Goal: Check status: Check status

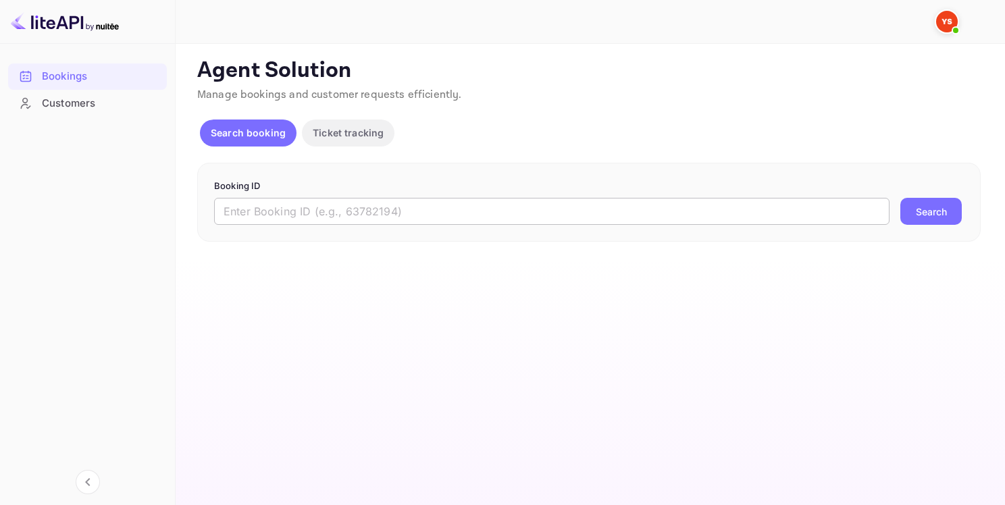
click at [343, 204] on input "text" at bounding box center [551, 211] width 675 height 27
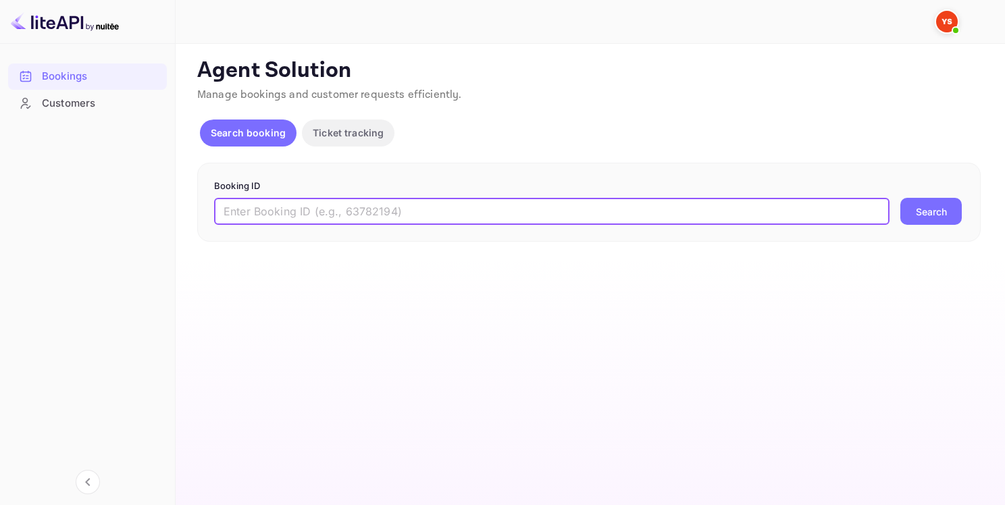
paste input "8222214"
type input "8222214"
click at [900, 206] on button "Search" at bounding box center [930, 211] width 61 height 27
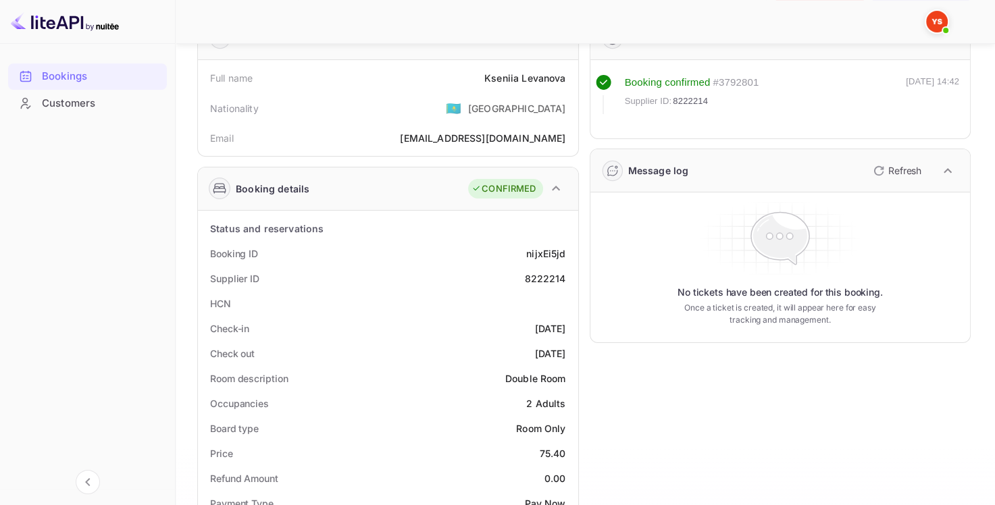
scroll to position [135, 0]
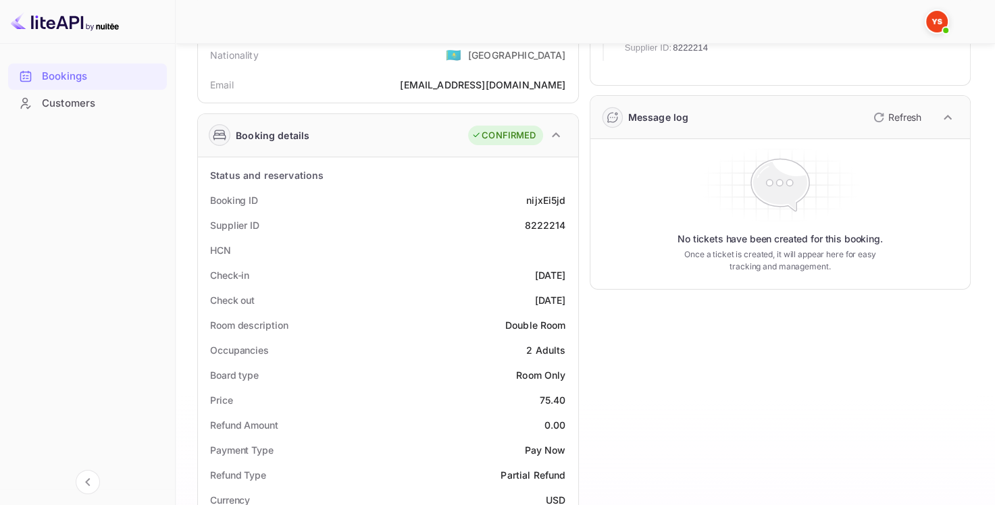
click at [529, 222] on div "8222214" at bounding box center [544, 225] width 41 height 14
copy div "8222214"
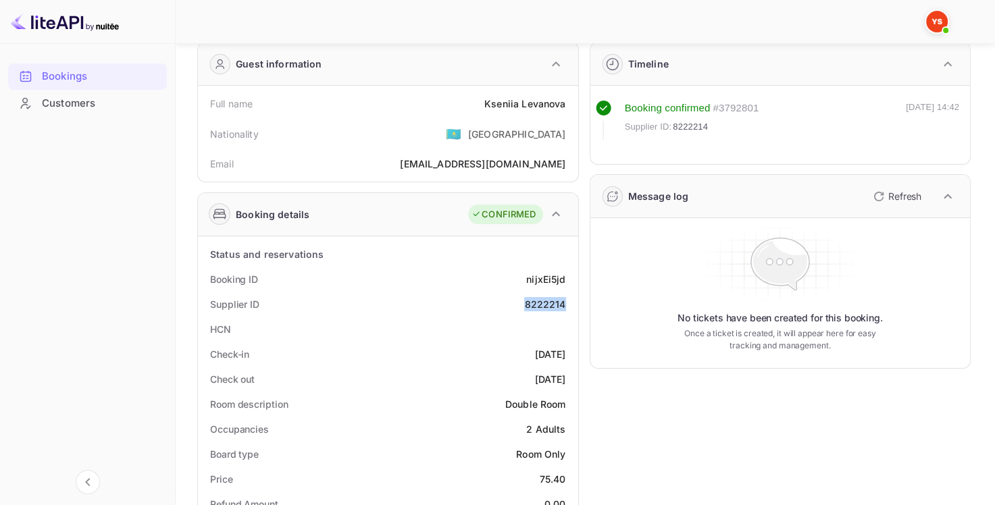
scroll to position [0, 0]
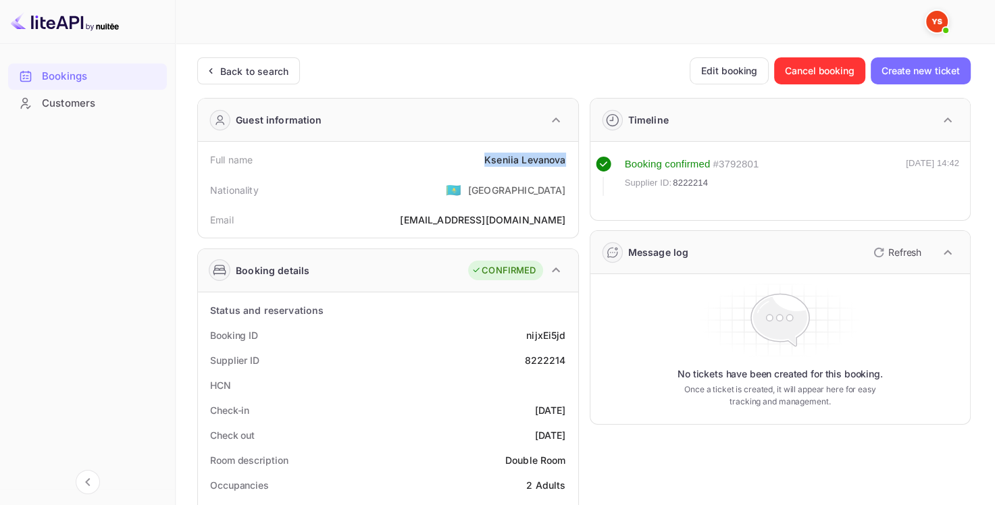
drag, startPoint x: 478, startPoint y: 162, endPoint x: 566, endPoint y: 157, distance: 88.6
click at [566, 157] on div "Full name [PERSON_NAME]" at bounding box center [387, 159] width 369 height 25
copy div "Kseniia Levanova"
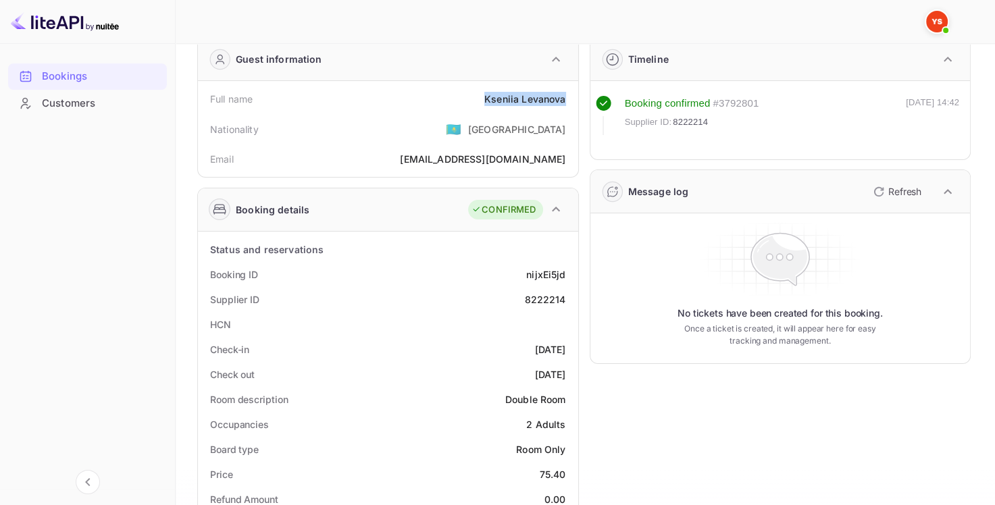
scroll to position [203, 0]
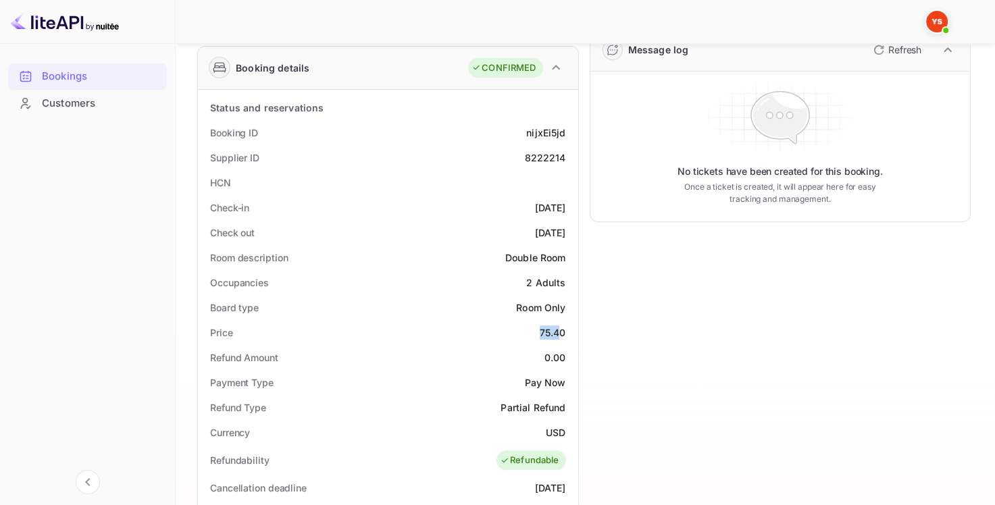
drag, startPoint x: 534, startPoint y: 331, endPoint x: 564, endPoint y: 332, distance: 30.4
click at [564, 332] on div "Price 75.40" at bounding box center [387, 332] width 369 height 25
copy div "75.40"
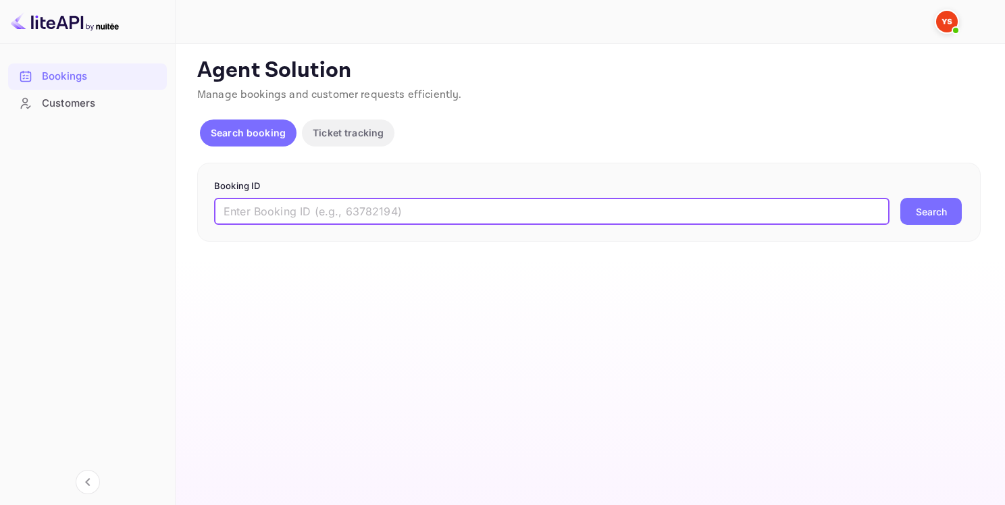
click at [380, 207] on input "text" at bounding box center [551, 211] width 675 height 27
paste input "9475210"
type input "9475210"
click at [954, 216] on button "Search" at bounding box center [930, 211] width 61 height 27
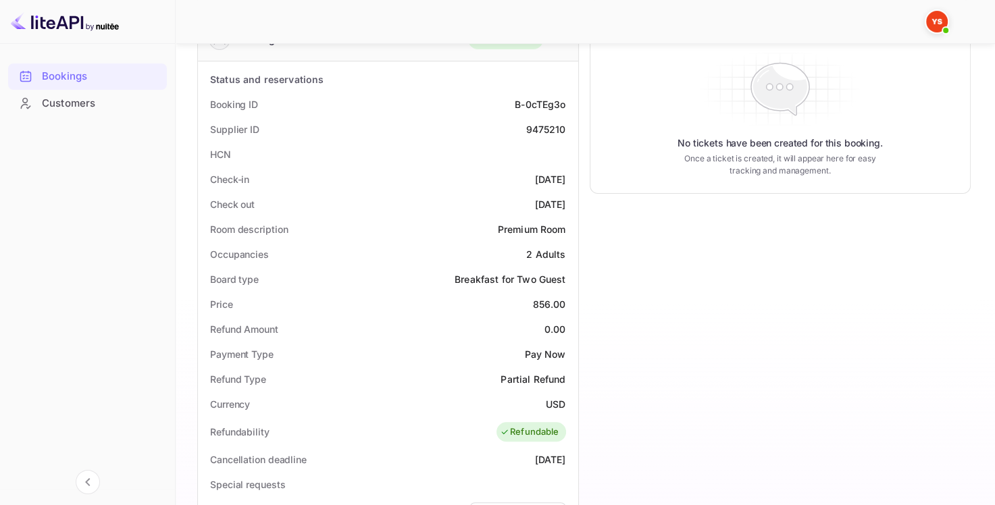
scroll to position [135, 0]
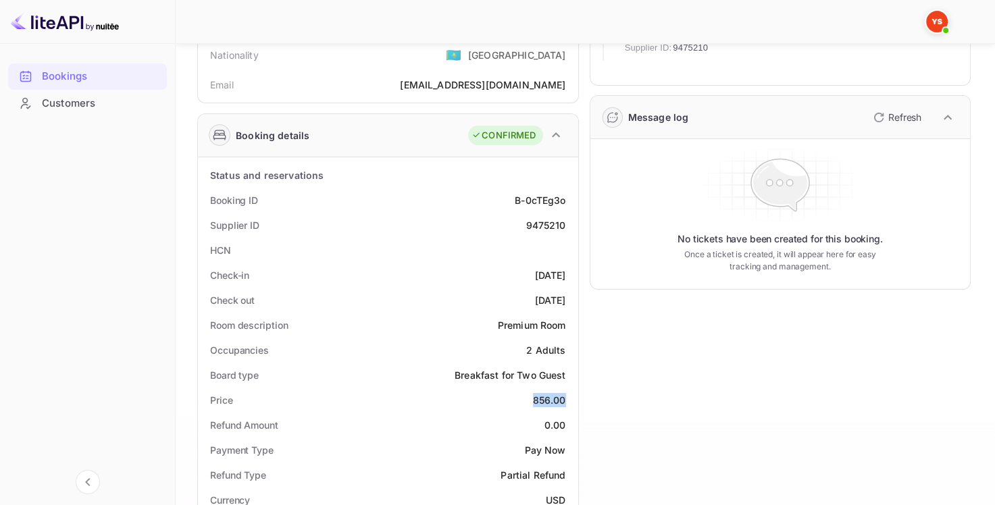
drag, startPoint x: 529, startPoint y: 400, endPoint x: 571, endPoint y: 396, distance: 42.1
click at [571, 396] on div "Price 856.00" at bounding box center [387, 400] width 369 height 25
copy div "856.00"
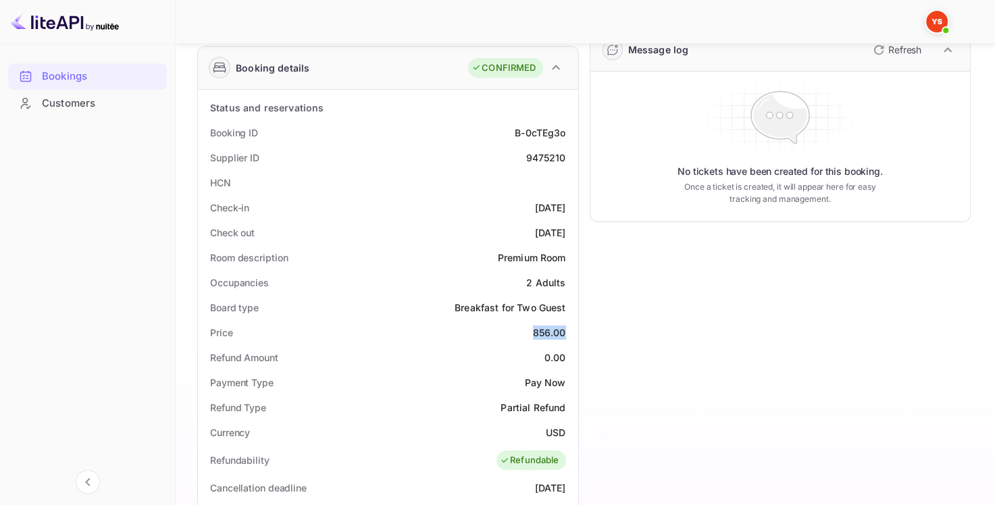
scroll to position [0, 0]
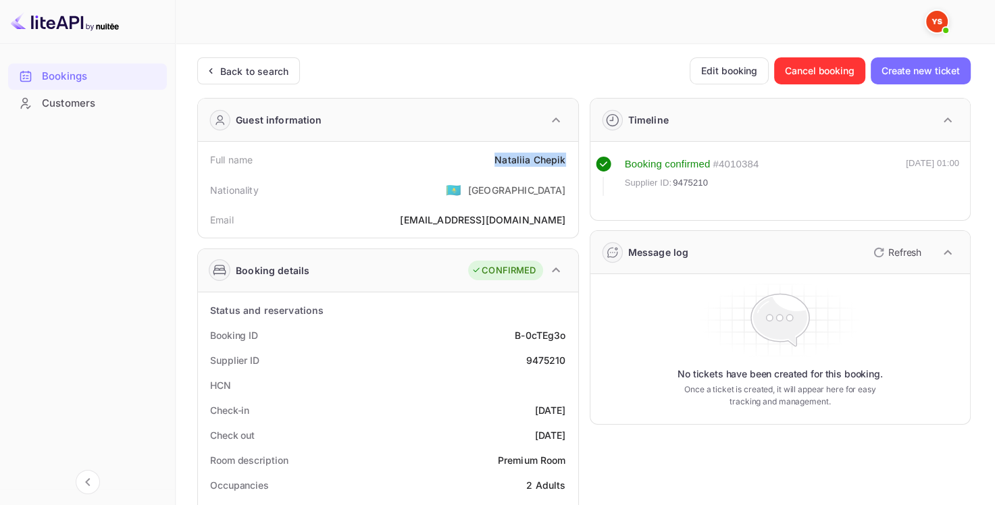
drag, startPoint x: 496, startPoint y: 159, endPoint x: 564, endPoint y: 159, distance: 68.2
click at [564, 159] on div "Nataliia Chepik" at bounding box center [529, 160] width 71 height 14
copy div "Nataliia Chepik"
